Goal: Transaction & Acquisition: Purchase product/service

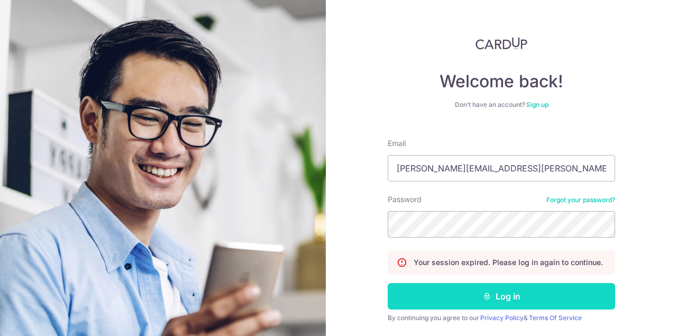
click at [461, 303] on button "Log in" at bounding box center [502, 296] width 228 height 26
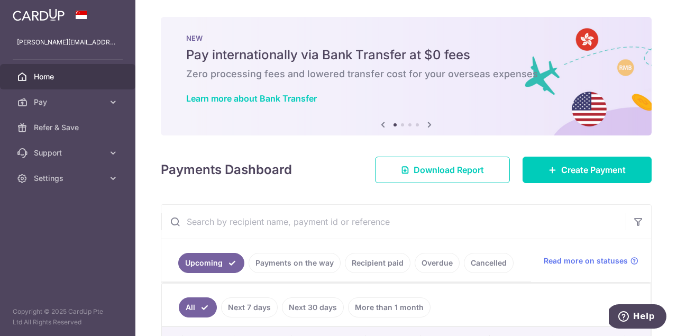
click at [51, 12] on img at bounding box center [39, 14] width 52 height 13
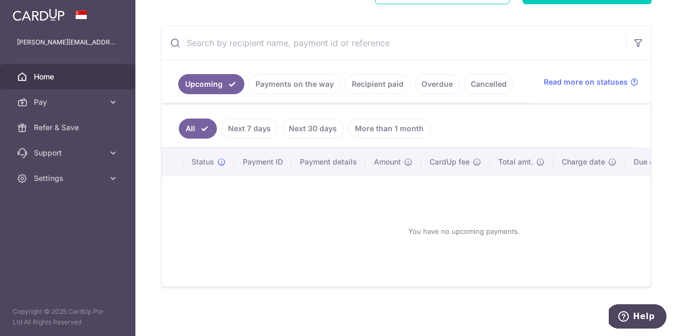
scroll to position [167, 0]
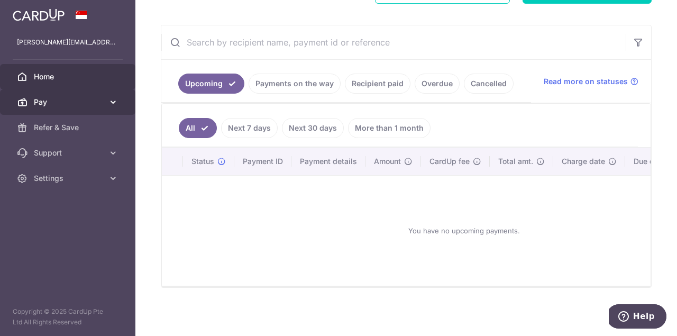
click at [116, 104] on icon at bounding box center [113, 102] width 11 height 11
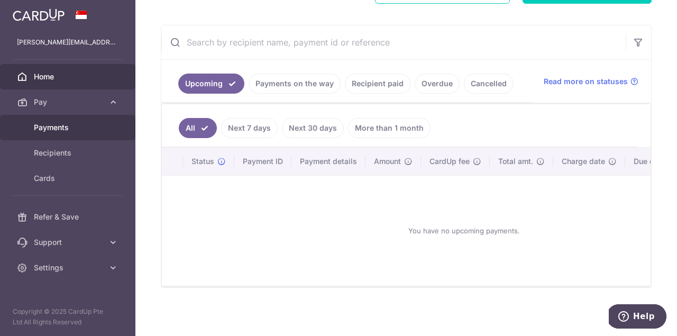
click at [94, 129] on span "Payments" at bounding box center [69, 127] width 70 height 11
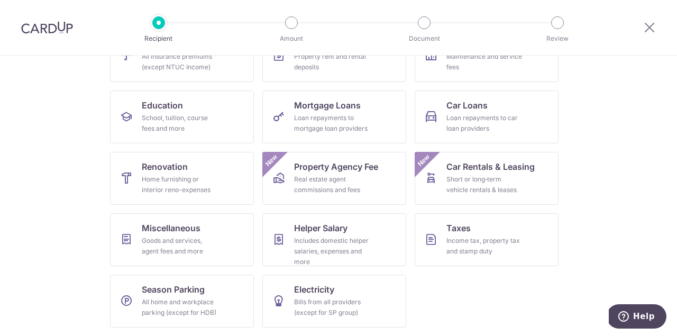
scroll to position [138, 0]
click at [472, 238] on div "Income tax, property tax and stamp duty" at bounding box center [485, 245] width 76 height 21
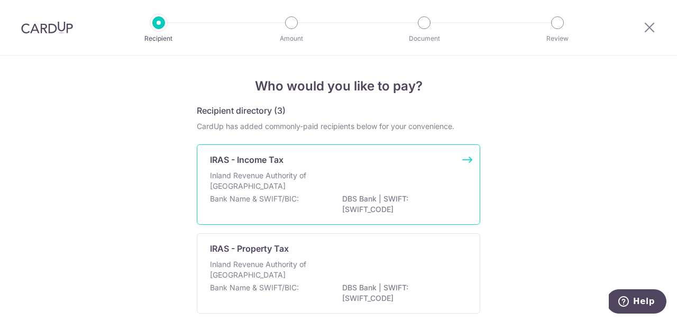
click at [337, 192] on div "Inland Revenue Authority of Singapore" at bounding box center [338, 181] width 257 height 23
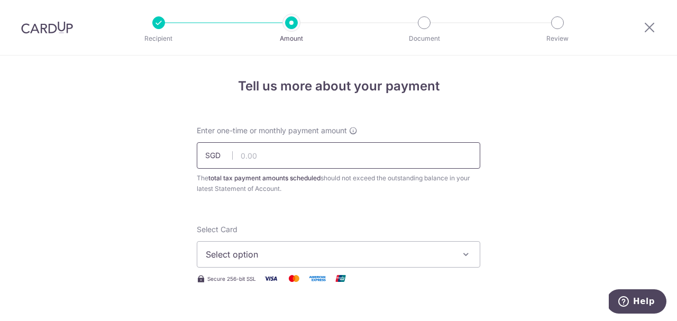
click at [251, 152] on input "text" at bounding box center [339, 155] width 284 height 26
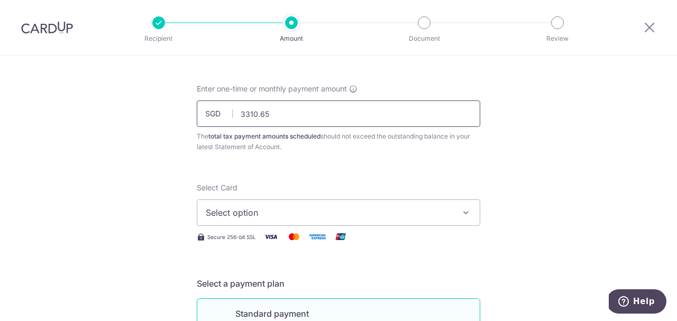
scroll to position [52, 0]
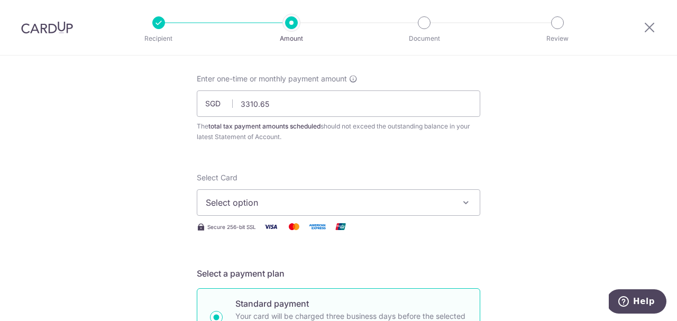
type input "3,310.65"
click at [468, 203] on icon "button" at bounding box center [466, 202] width 11 height 11
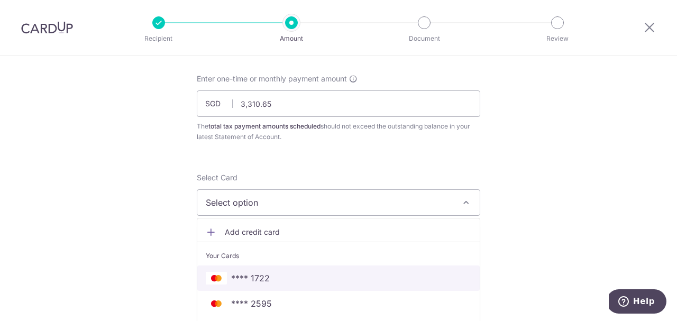
click at [274, 274] on span "**** 1722" at bounding box center [339, 278] width 266 height 13
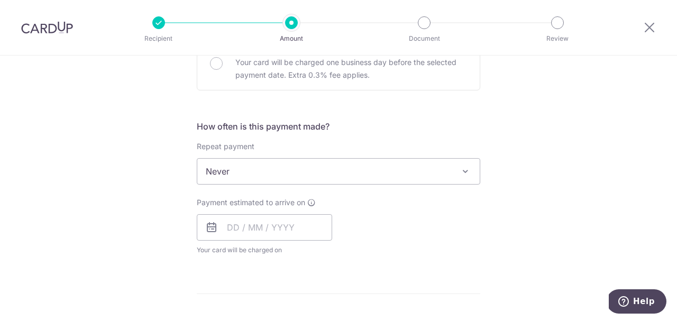
scroll to position [371, 0]
click at [232, 227] on input "text" at bounding box center [264, 226] width 135 height 26
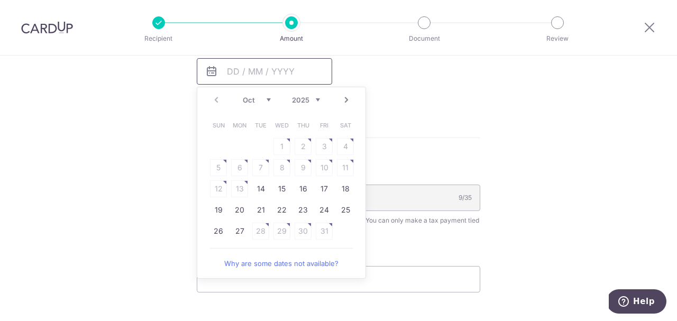
scroll to position [526, 0]
click at [261, 192] on link "14" at bounding box center [260, 189] width 17 height 17
type input "[DATE]"
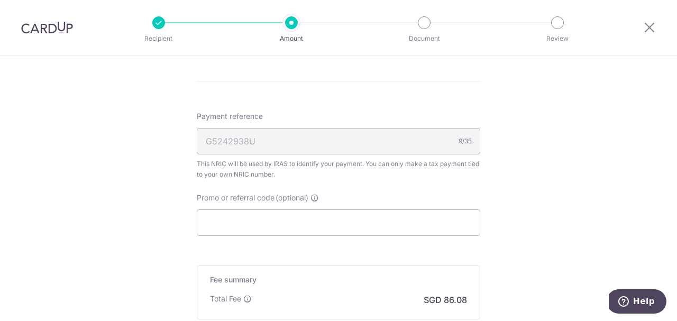
scroll to position [629, 0]
click at [297, 223] on input "Promo or referral code (optional)" at bounding box center [339, 220] width 284 height 26
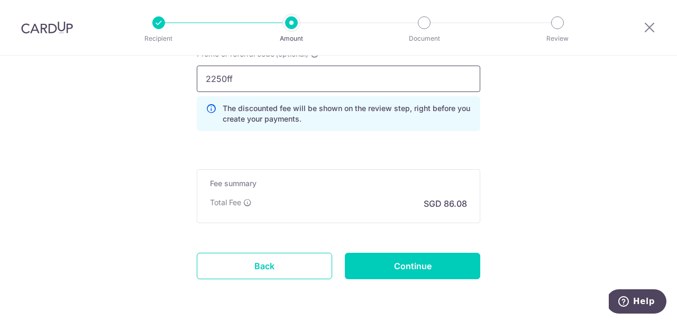
scroll to position [778, 0]
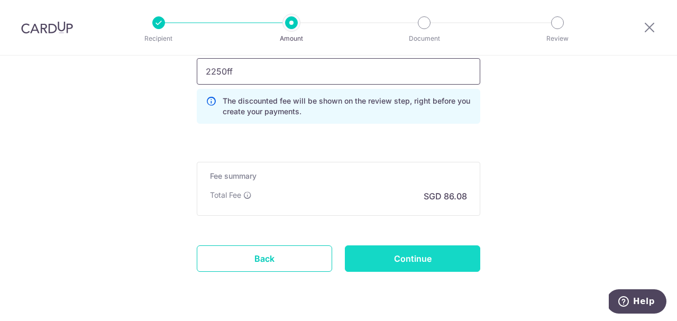
type input "2250ff"
click at [414, 259] on input "Continue" at bounding box center [412, 259] width 135 height 26
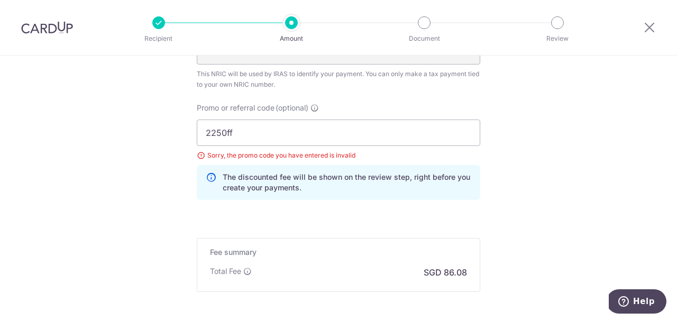
scroll to position [710, 0]
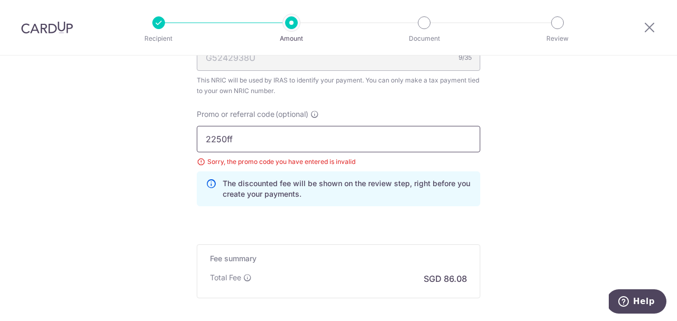
click at [234, 138] on input "2250ff" at bounding box center [339, 139] width 284 height 26
type input "2"
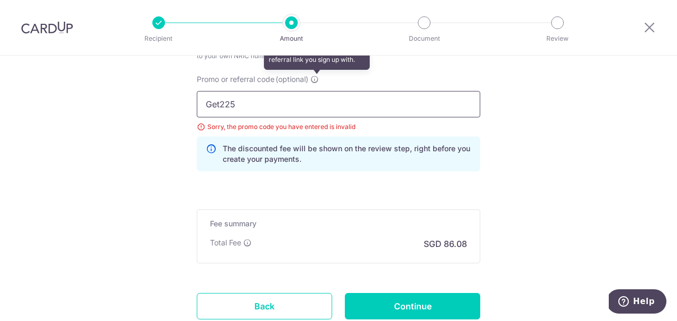
scroll to position [750, 0]
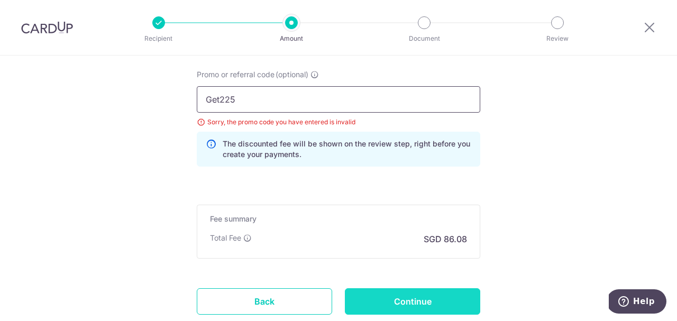
type input "Get225"
click at [393, 294] on input "Continue" at bounding box center [412, 301] width 135 height 26
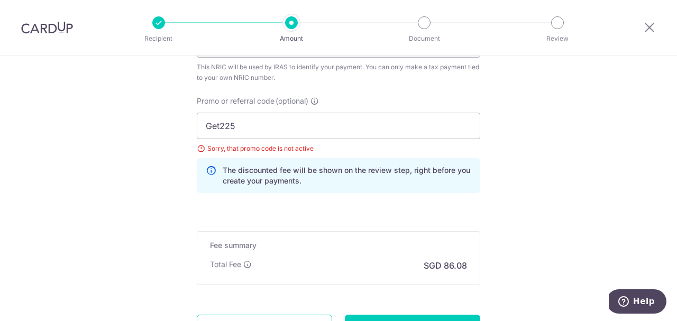
scroll to position [702, 0]
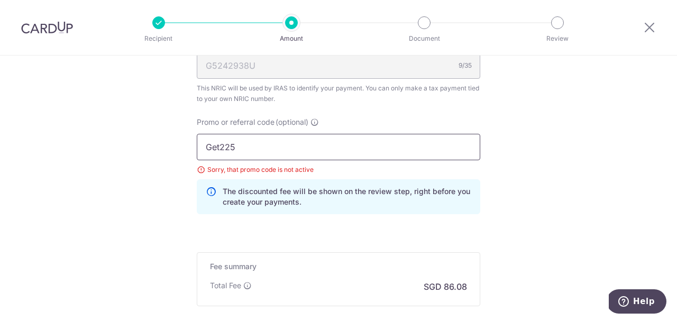
click at [252, 150] on input "Get225" at bounding box center [339, 147] width 284 height 26
type input "G"
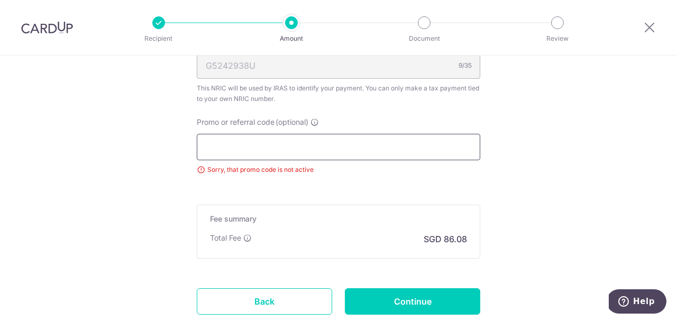
click at [208, 150] on input "Promo or referral code (optional)" at bounding box center [339, 147] width 284 height 26
paste input "MCTAX25N"
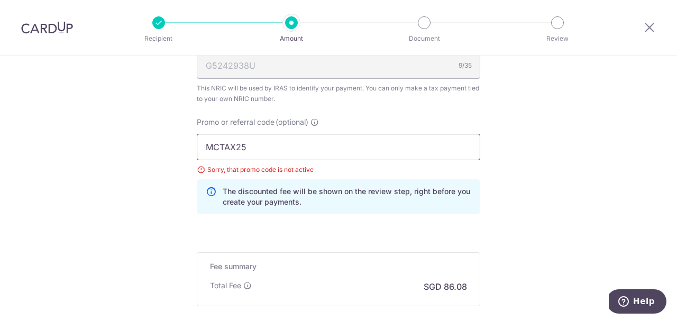
click at [256, 153] on input "MCTAX25" at bounding box center [339, 147] width 284 height 26
type input "M"
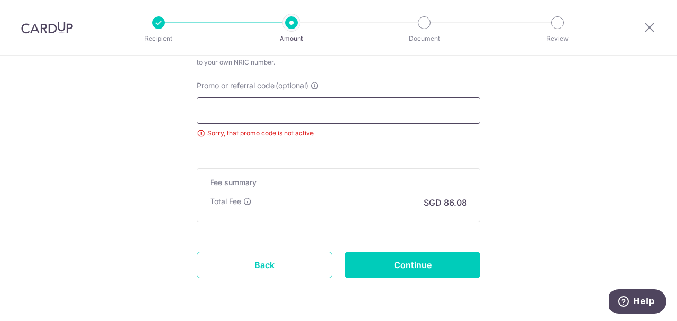
scroll to position [754, 0]
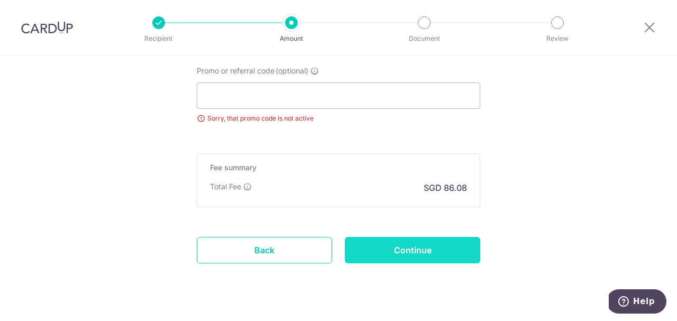
click at [389, 254] on input "Continue" at bounding box center [412, 250] width 135 height 26
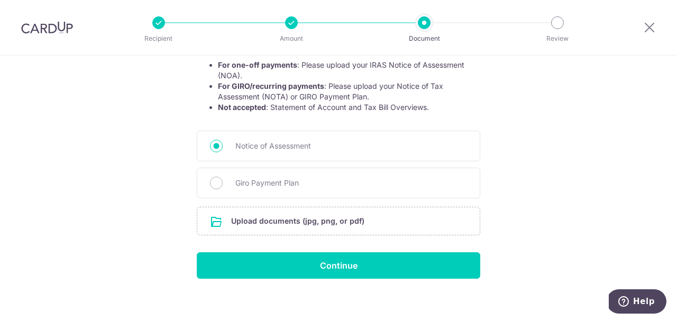
scroll to position [214, 0]
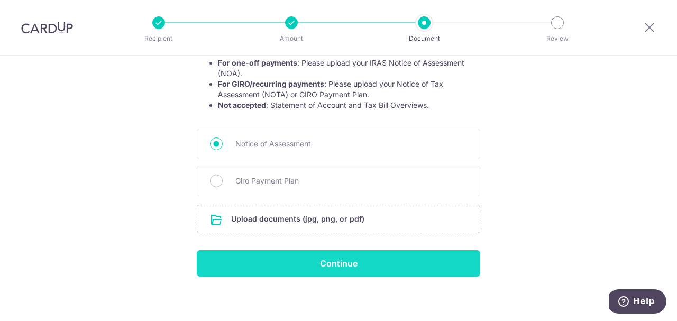
click at [361, 259] on input "Continue" at bounding box center [339, 263] width 284 height 26
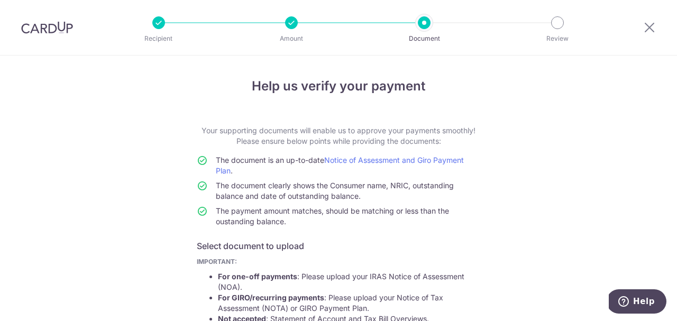
scroll to position [234, 0]
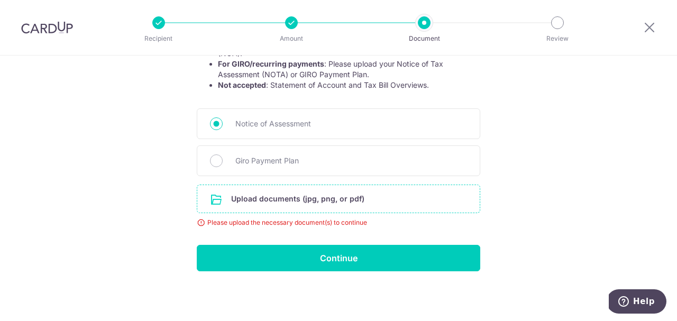
click at [345, 202] on input "file" at bounding box center [338, 199] width 283 height 28
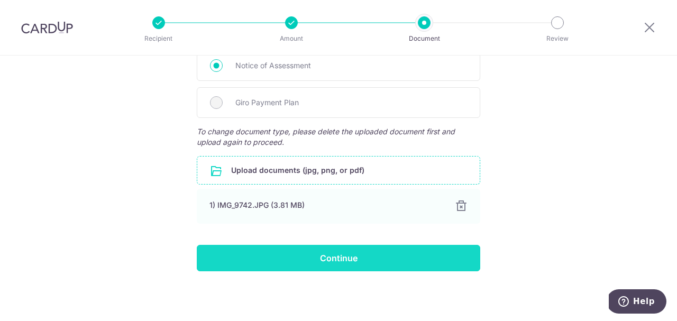
scroll to position [292, 0]
click at [396, 262] on input "Continue" at bounding box center [339, 258] width 284 height 26
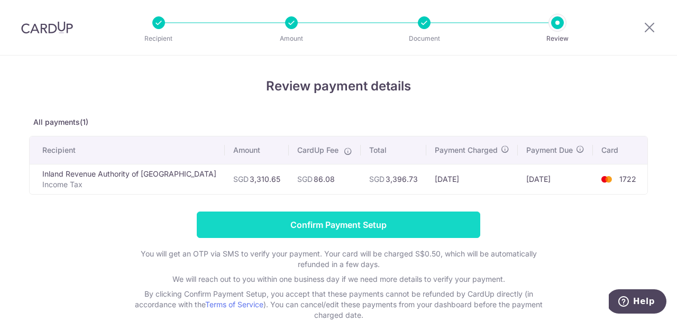
click at [322, 225] on input "Confirm Payment Setup" at bounding box center [339, 225] width 284 height 26
